Goal: Task Accomplishment & Management: Complete application form

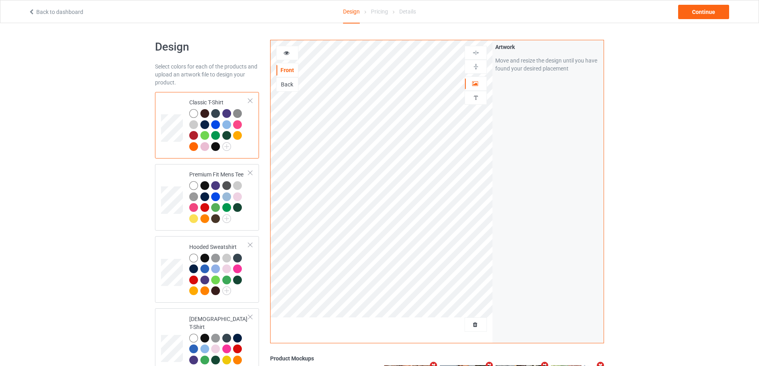
scroll to position [80, 0]
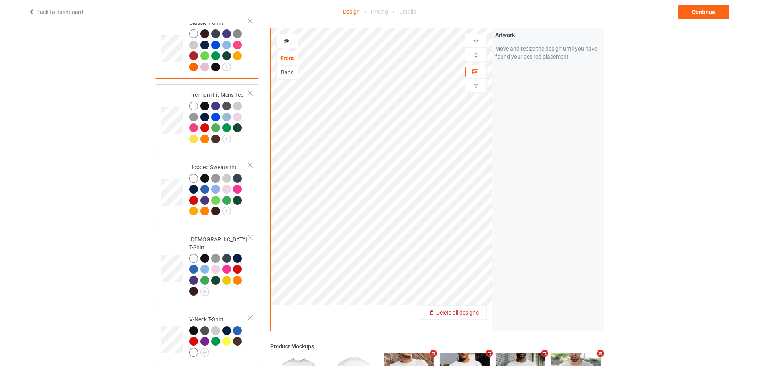
click at [472, 314] on span "Delete all designs" at bounding box center [457, 312] width 42 height 6
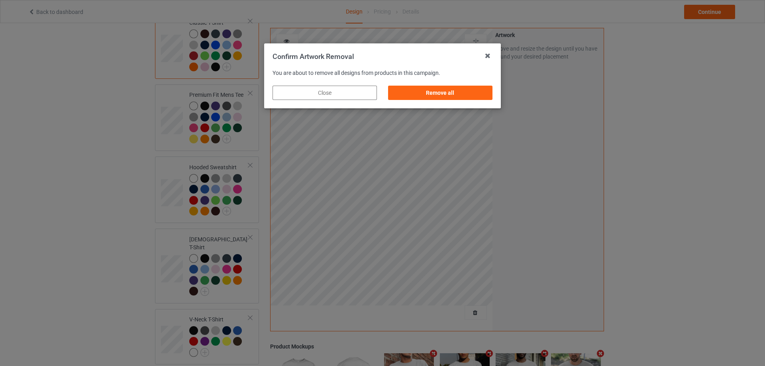
click at [456, 83] on div "Remove all" at bounding box center [439, 92] width 115 height 25
drag, startPoint x: 460, startPoint y: 95, endPoint x: 477, endPoint y: 95, distance: 16.3
click at [462, 95] on div "Remove all" at bounding box center [440, 93] width 104 height 14
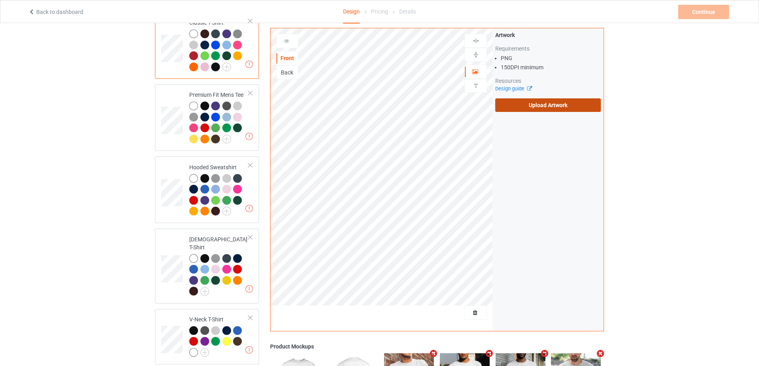
click at [530, 103] on label "Upload Artwork" at bounding box center [548, 105] width 106 height 14
click at [0, 0] on input "Upload Artwork" at bounding box center [0, 0] width 0 height 0
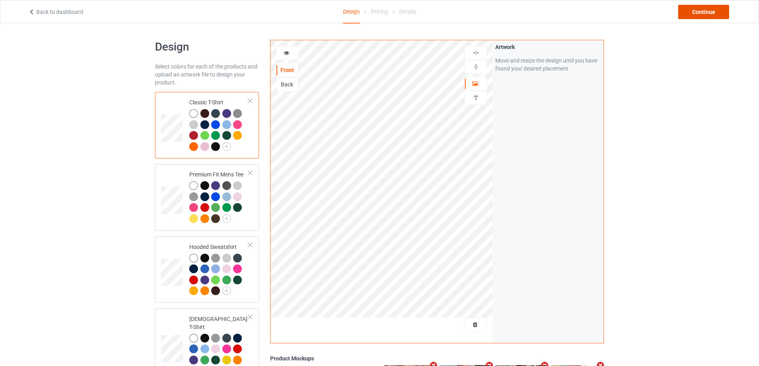
click at [714, 10] on div "Continue" at bounding box center [703, 12] width 51 height 14
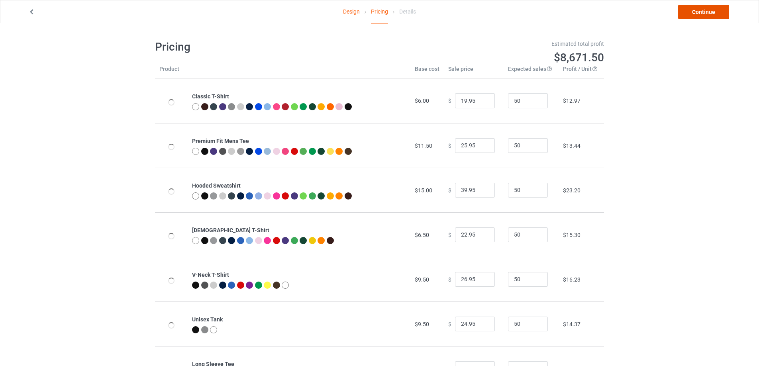
click at [714, 10] on link "Continue" at bounding box center [703, 12] width 51 height 14
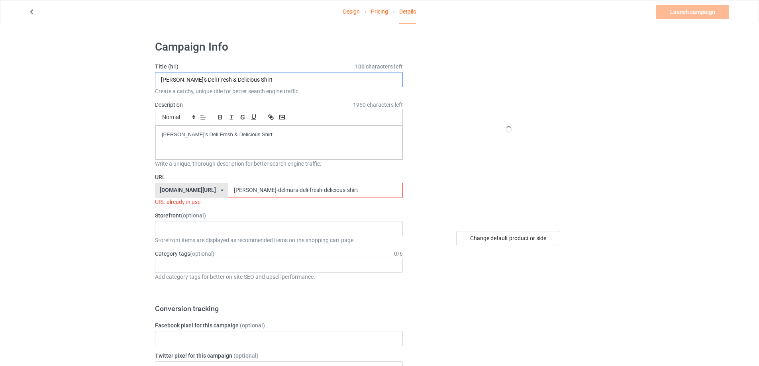
paste input "The [PERSON_NAME] show flight s"
drag, startPoint x: 289, startPoint y: 82, endPoint x: 58, endPoint y: 79, distance: 230.6
type input "The [PERSON_NAME] show flight shirt"
drag, startPoint x: 233, startPoint y: 141, endPoint x: 50, endPoint y: 123, distance: 184.0
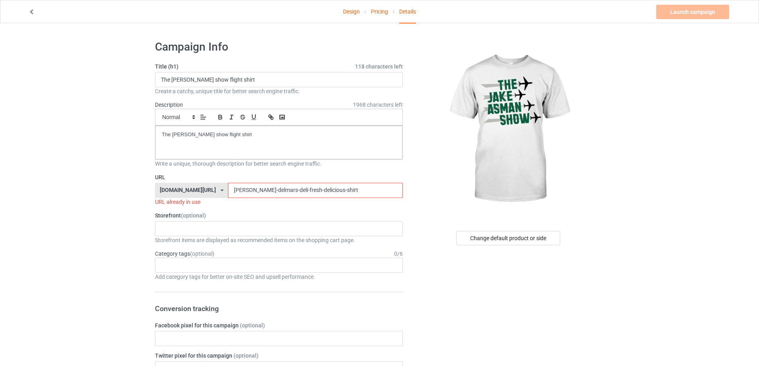
drag, startPoint x: 338, startPoint y: 187, endPoint x: 90, endPoint y: 184, distance: 248.9
paste input "the-[PERSON_NAME]-show-flight"
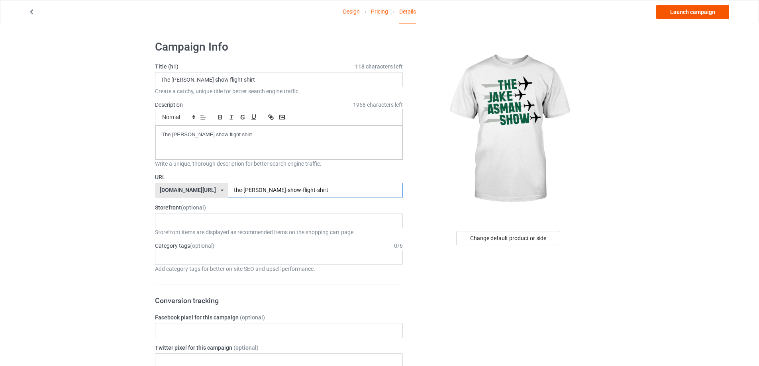
type input "the-[PERSON_NAME]-show-flight-shirt"
click at [698, 10] on link "Launch campaign" at bounding box center [692, 12] width 73 height 14
